Goal: Transaction & Acquisition: Purchase product/service

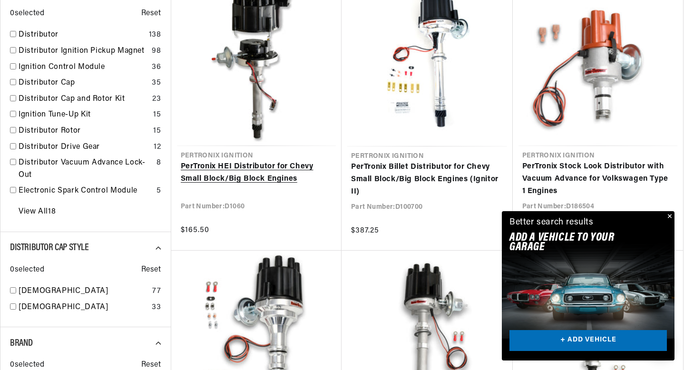
scroll to position [0, 288]
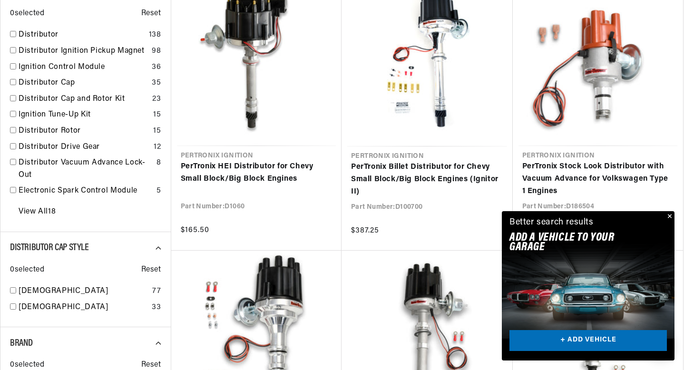
click at [667, 214] on button "Close" at bounding box center [668, 216] width 11 height 11
